Goal: Transaction & Acquisition: Purchase product/service

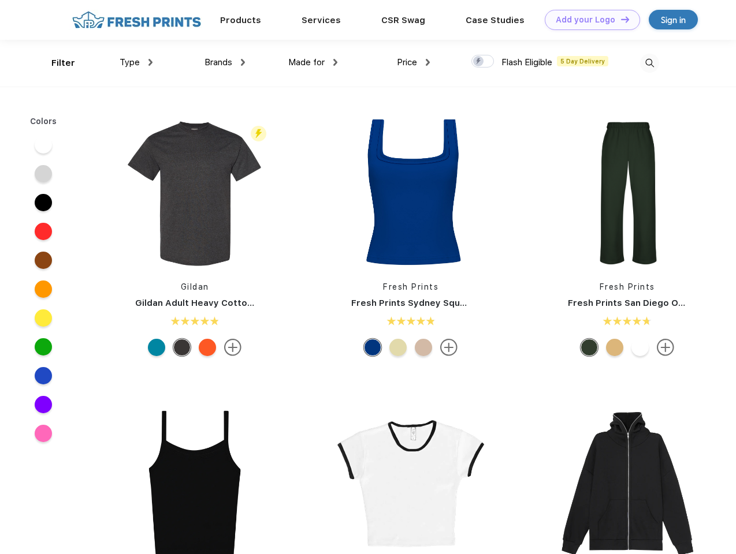
scroll to position [1, 0]
click at [588, 20] on link "Add your Logo Design Tool" at bounding box center [592, 20] width 95 height 20
click at [0, 0] on div "Design Tool" at bounding box center [0, 0] width 0 height 0
click at [620, 19] on link "Add your Logo Design Tool" at bounding box center [592, 20] width 95 height 20
click at [55, 63] on div "Filter" at bounding box center [63, 63] width 24 height 13
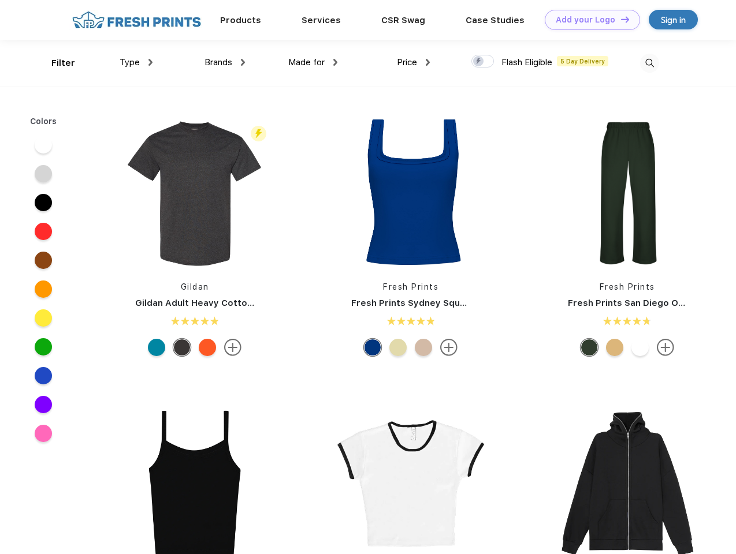
click at [136, 62] on span "Type" at bounding box center [130, 62] width 20 height 10
click at [225, 62] on span "Brands" at bounding box center [218, 62] width 28 height 10
click at [313, 62] on span "Made for" at bounding box center [306, 62] width 36 height 10
click at [414, 62] on span "Price" at bounding box center [407, 62] width 20 height 10
click at [483, 62] on div at bounding box center [482, 61] width 23 height 13
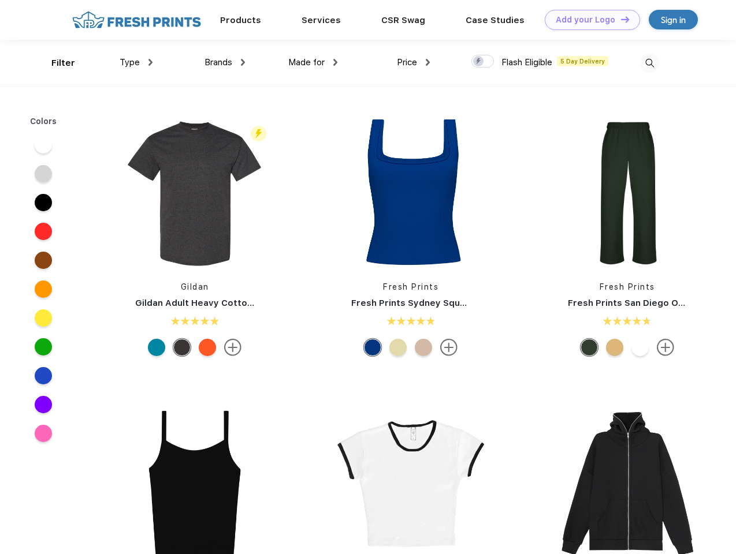
click at [479, 62] on input "checkbox" at bounding box center [475, 58] width 8 height 8
click at [649, 63] on img at bounding box center [649, 63] width 19 height 19
